Goal: Find specific page/section: Find specific page/section

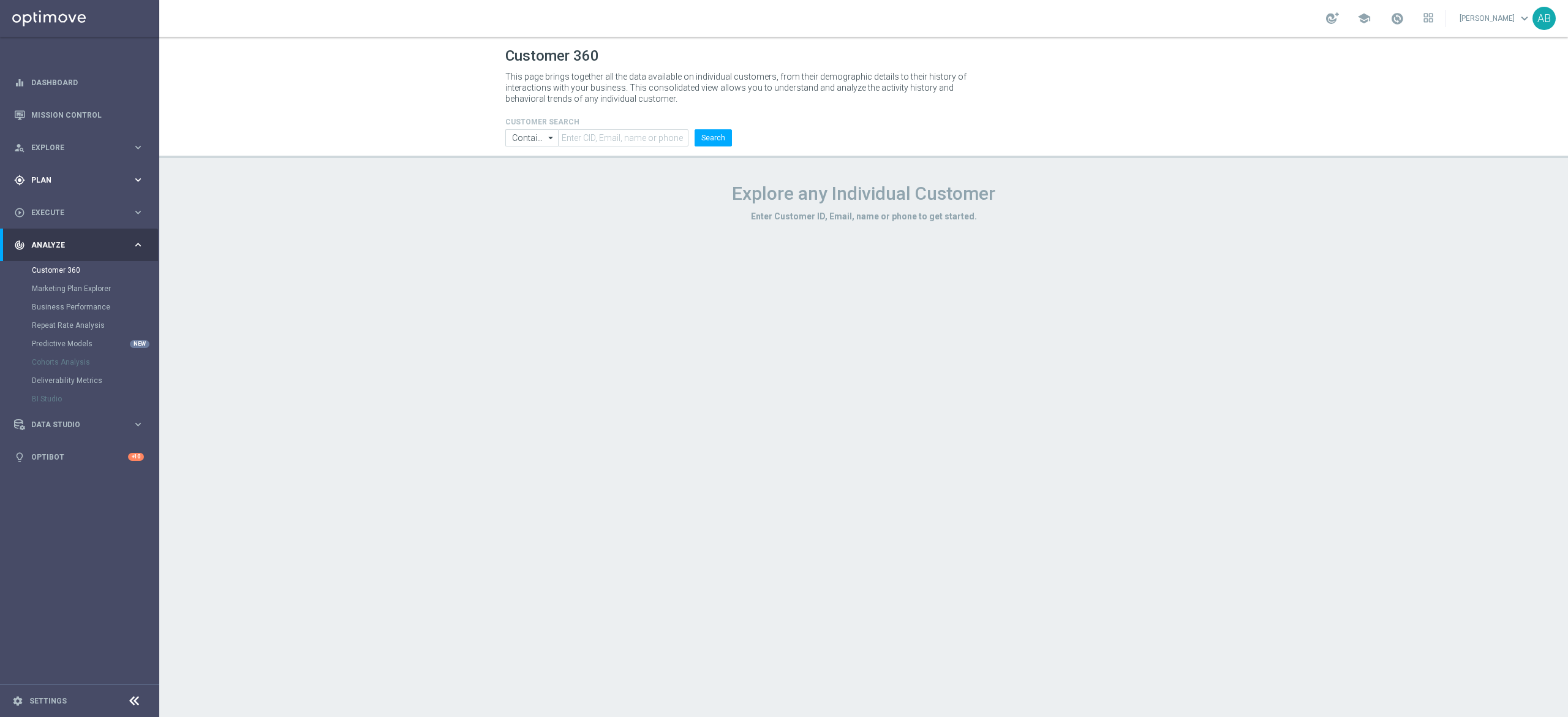
click at [50, 181] on span "Plan" at bounding box center [82, 180] width 101 height 7
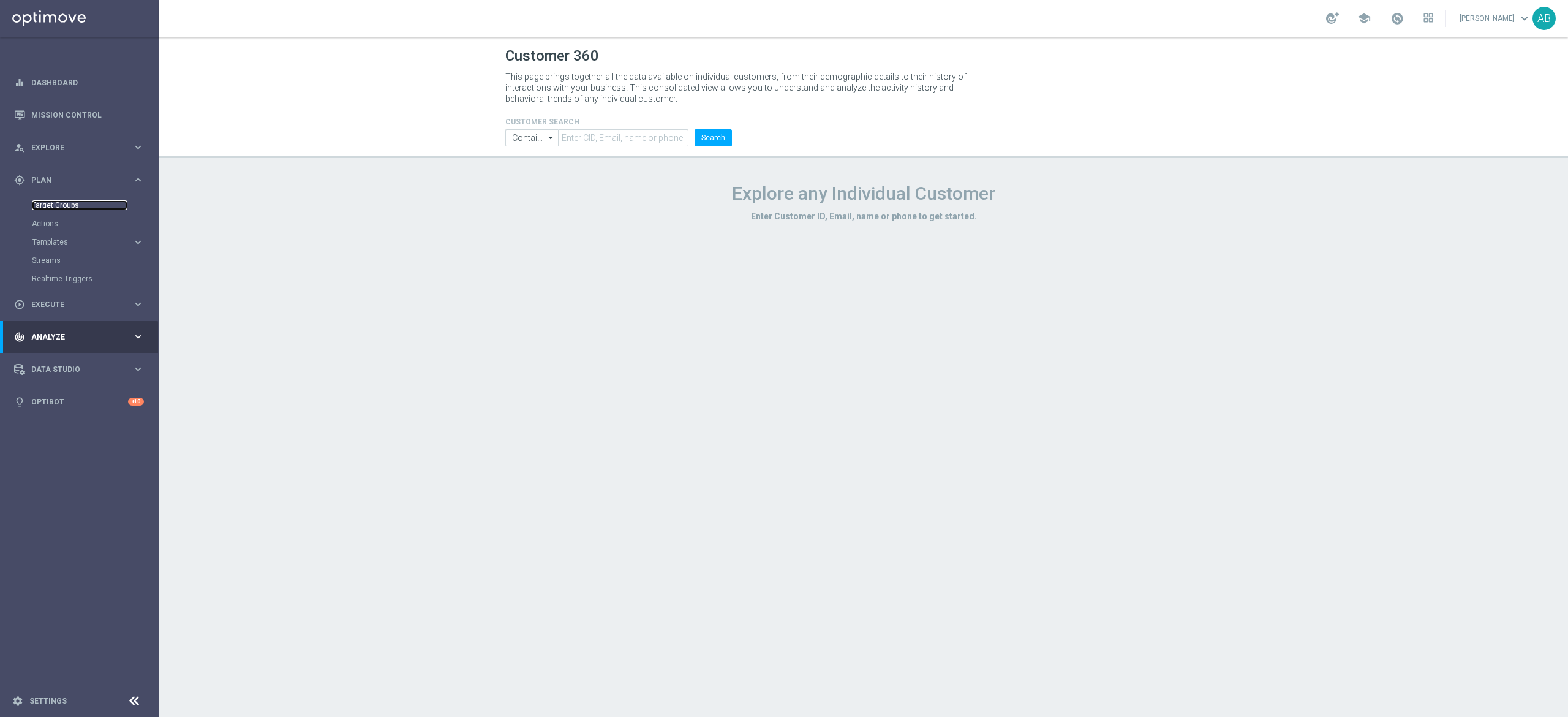
click at [67, 203] on link "Target Groups" at bounding box center [80, 205] width 96 height 10
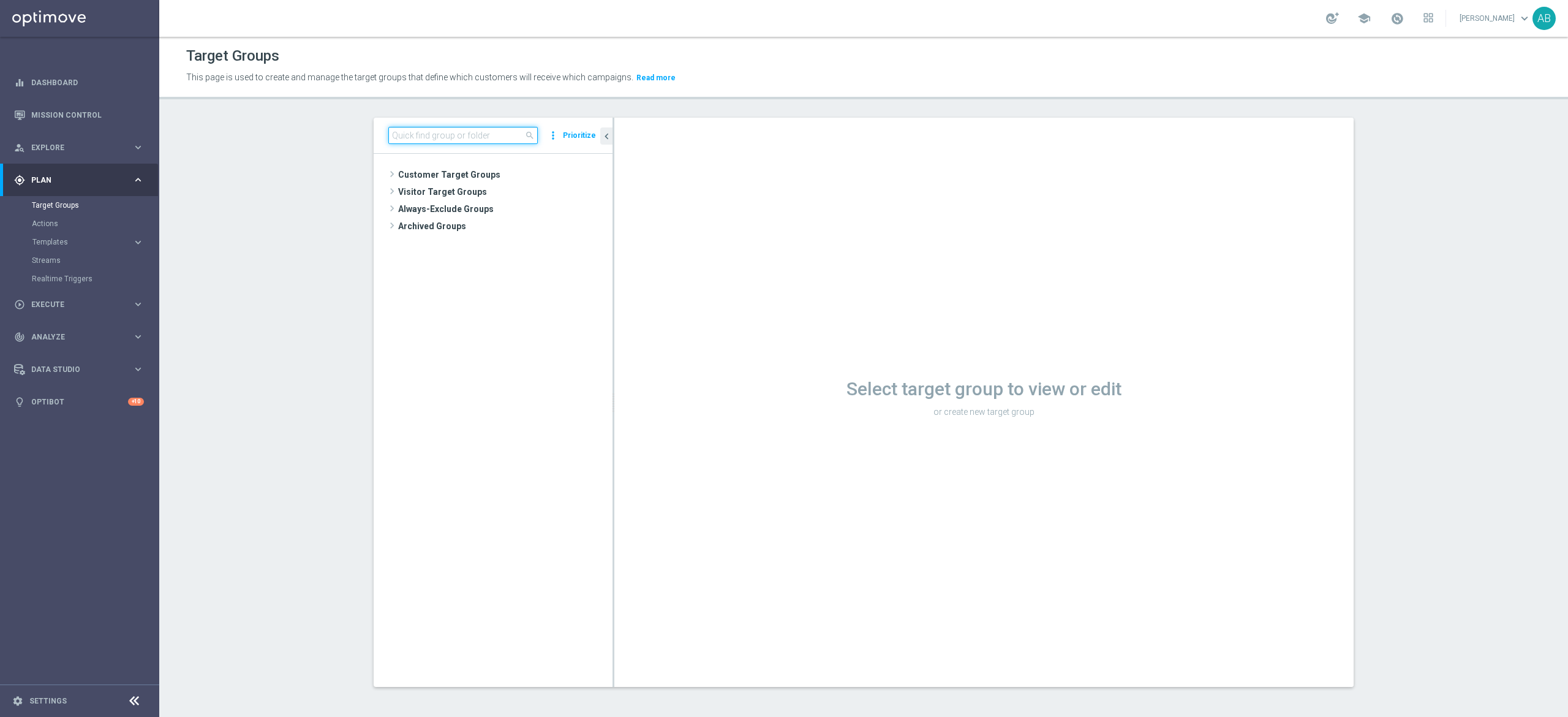
click at [478, 137] on input at bounding box center [463, 135] width 149 height 17
paste input "E_ALL_TARGET_BET_2DEPO 200 PLN PREV MONTH_200825"
type input "E_ALL_TARGET_BET_2DEPO 200 PLN PREV MONTH_200825"
click at [468, 220] on tree-viewport "Customer Target Groups library_add create_new_folder folder" at bounding box center [493, 420] width 239 height 532
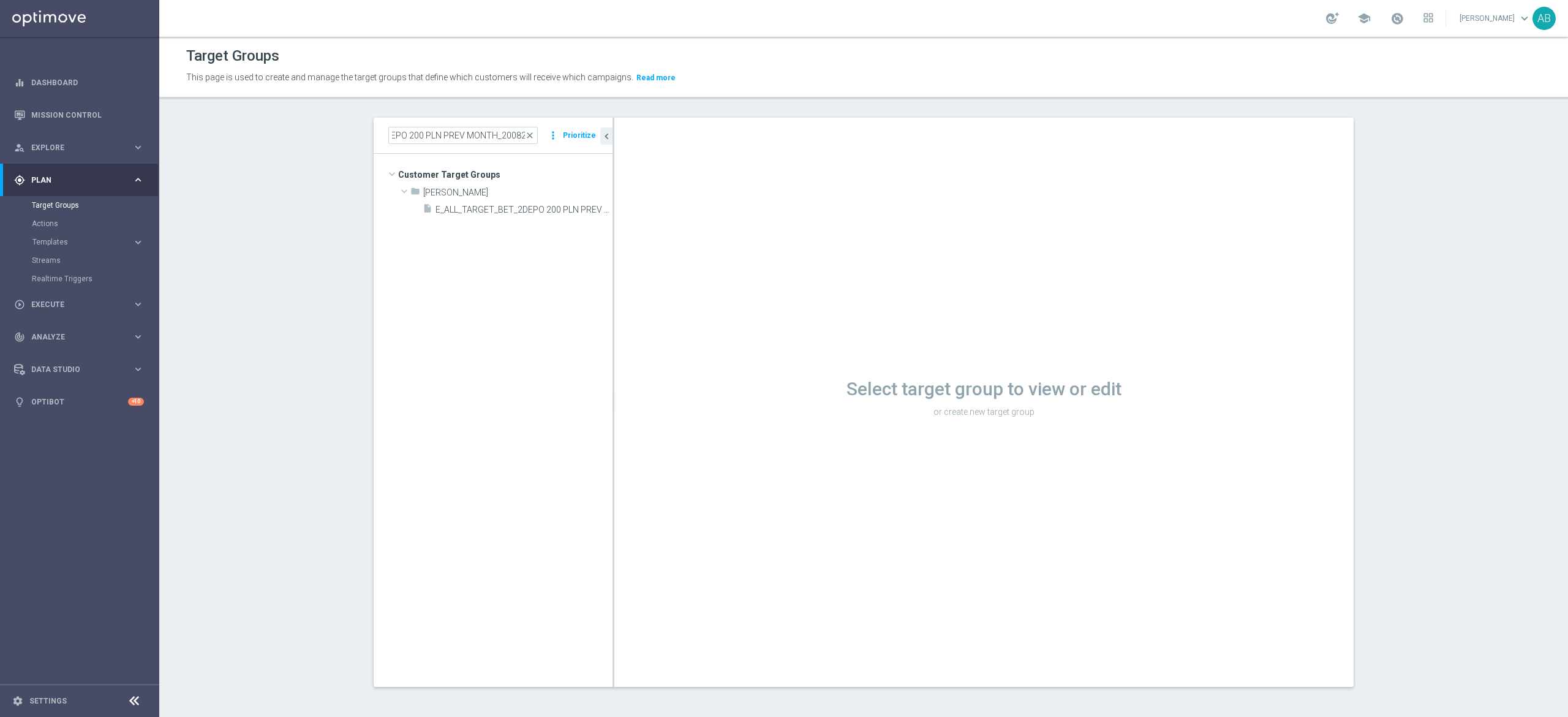
scroll to position [0, 0]
click at [469, 208] on span "E_ALL_TARGET_BET_2DEPO 200 PLN PREV MONTH_200825" at bounding box center [510, 210] width 149 height 11
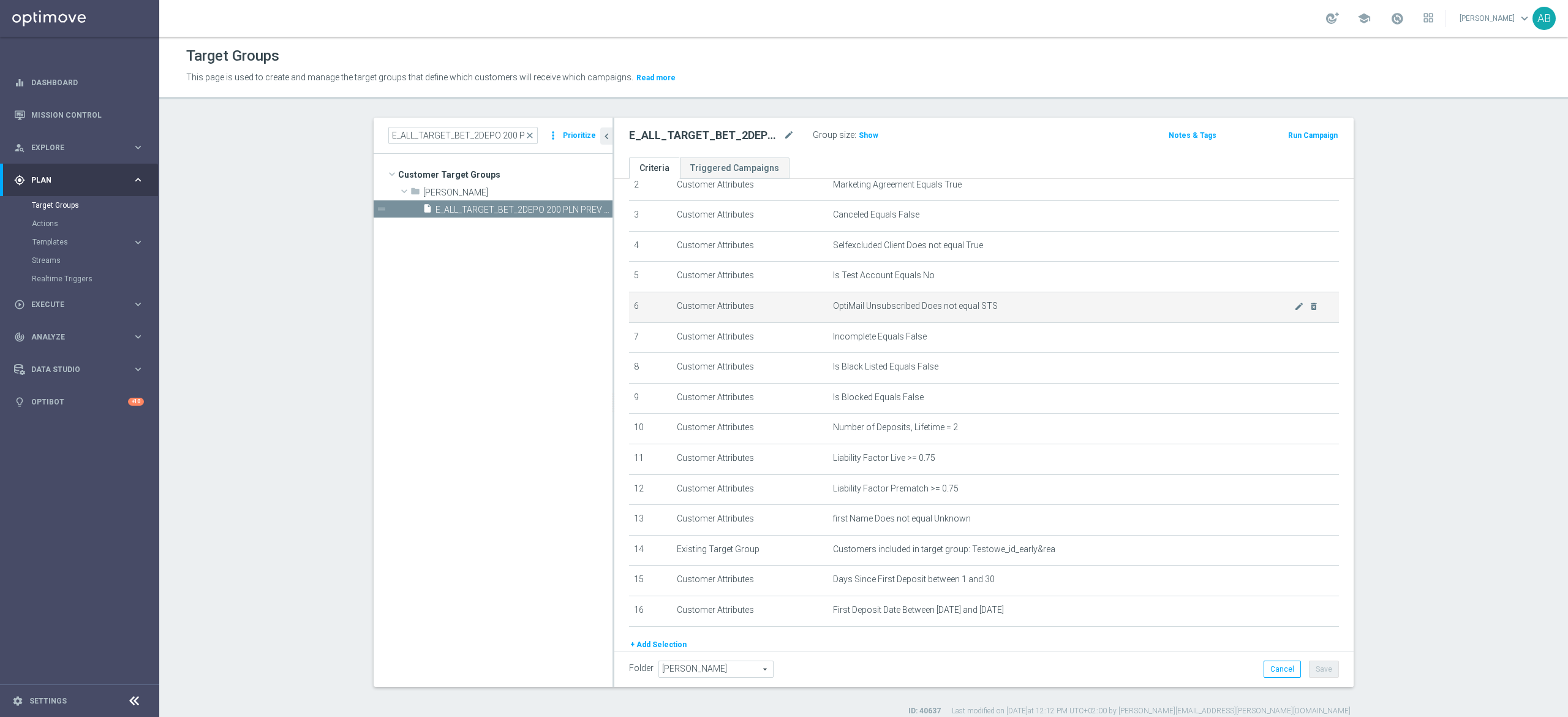
scroll to position [142, 0]
